Goal: Use online tool/utility: Utilize a website feature to perform a specific function

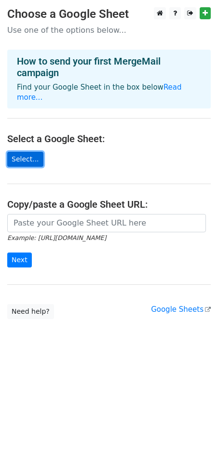
click at [31, 152] on link "Select..." at bounding box center [25, 159] width 36 height 15
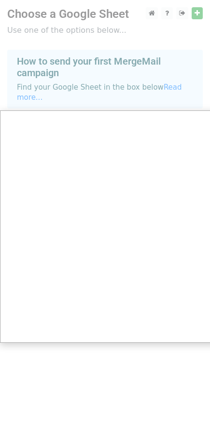
click at [2, 59] on div at bounding box center [109, 226] width 218 height 453
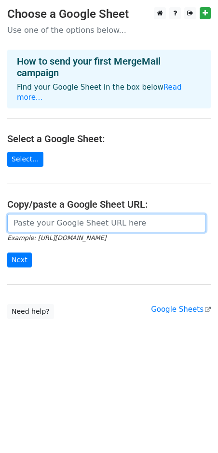
click at [68, 216] on input "url" at bounding box center [106, 223] width 199 height 18
paste input "[URL][DOMAIN_NAME]"
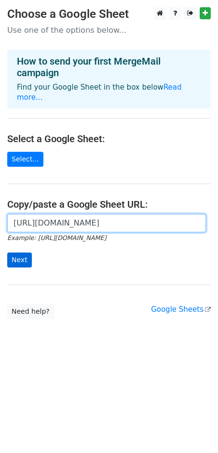
type input "[URL][DOMAIN_NAME]"
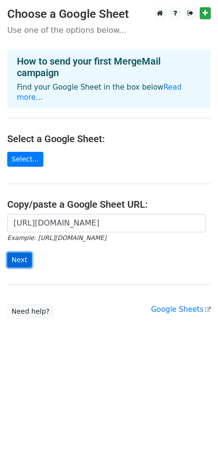
scroll to position [0, 0]
click at [16, 253] on input "Next" at bounding box center [19, 260] width 25 height 15
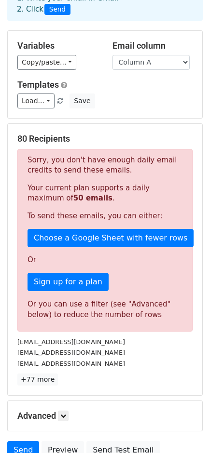
scroll to position [42, 0]
